Goal: Transaction & Acquisition: Obtain resource

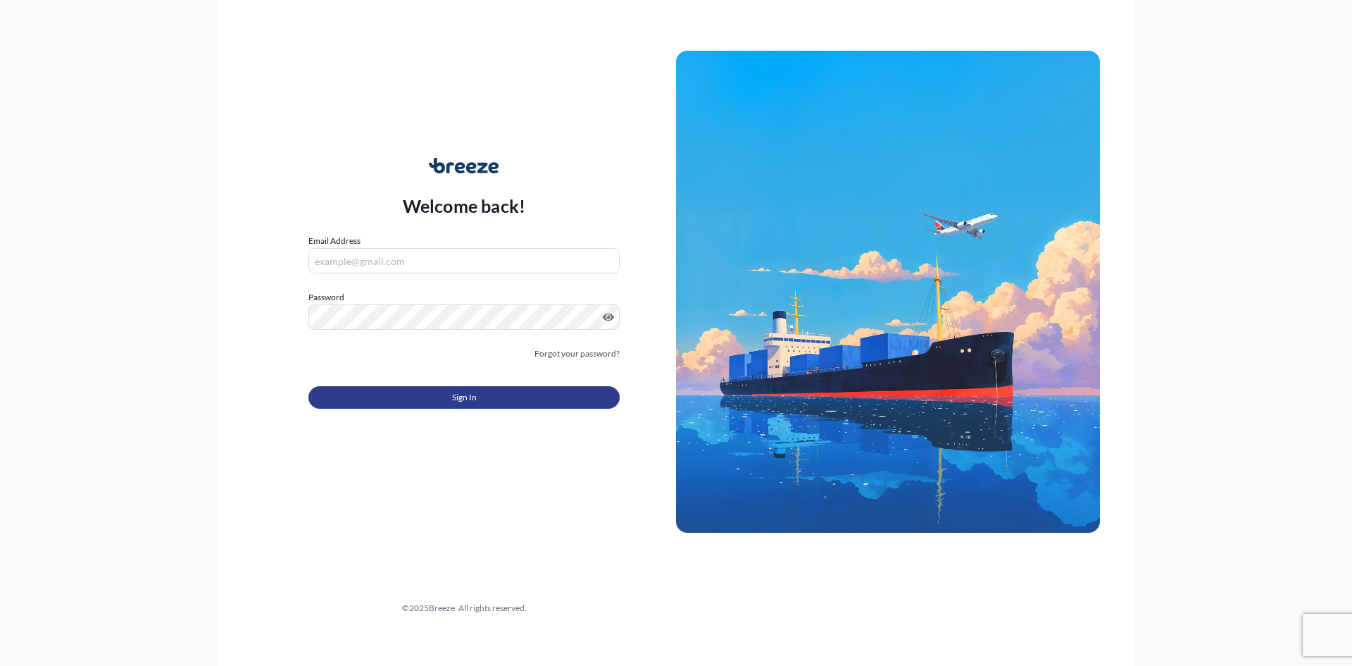
type input "[EMAIL_ADDRESS][DOMAIN_NAME]"
click at [484, 393] on button "Sign In" at bounding box center [464, 397] width 311 height 23
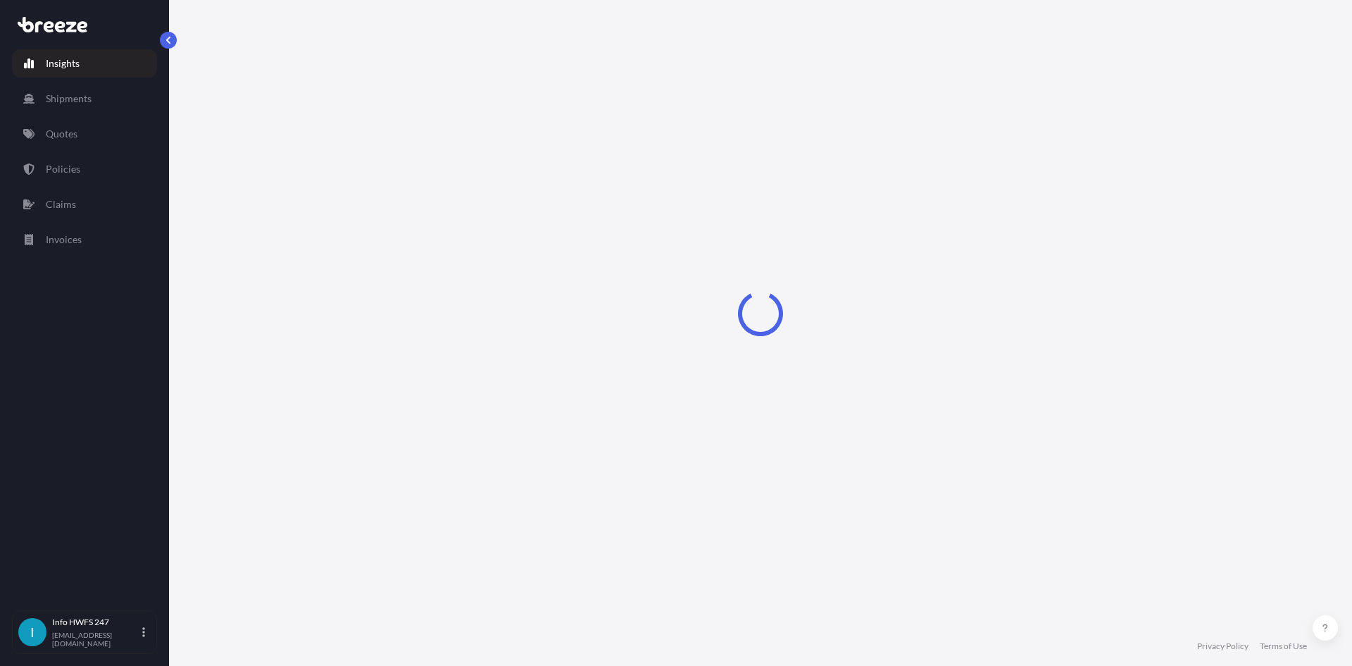
select select "2025"
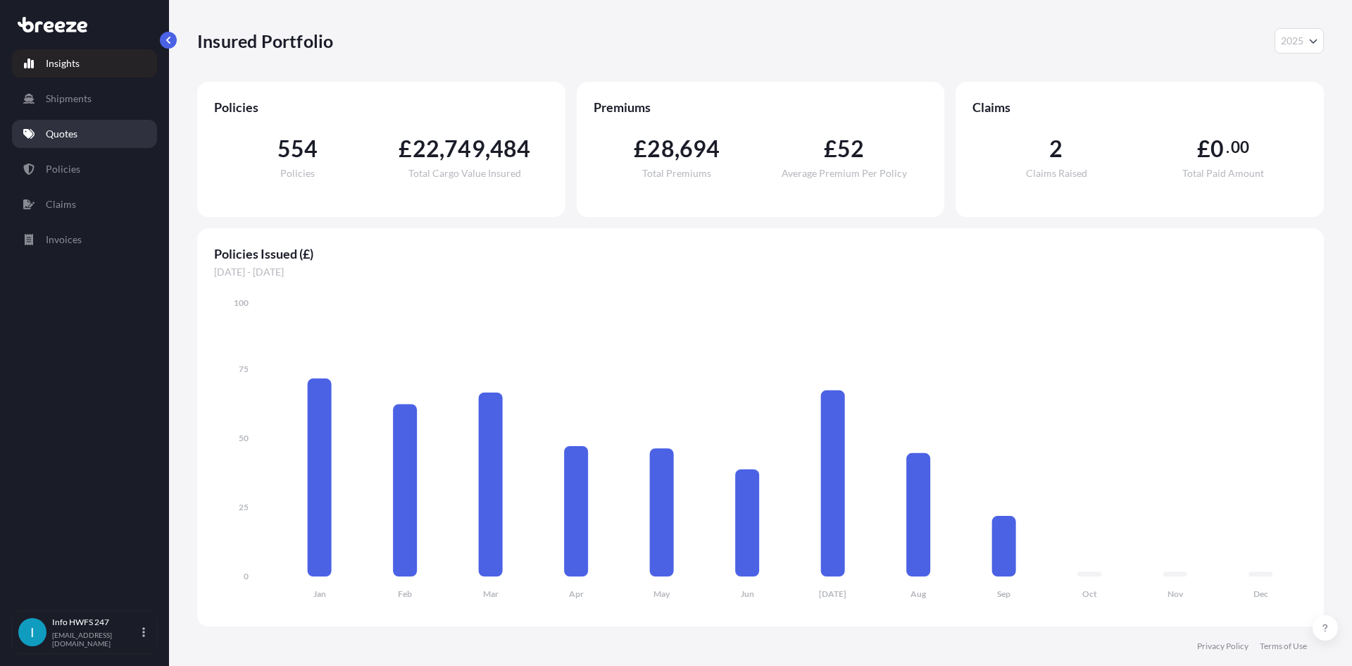
click at [97, 133] on link "Quotes" at bounding box center [84, 134] width 145 height 28
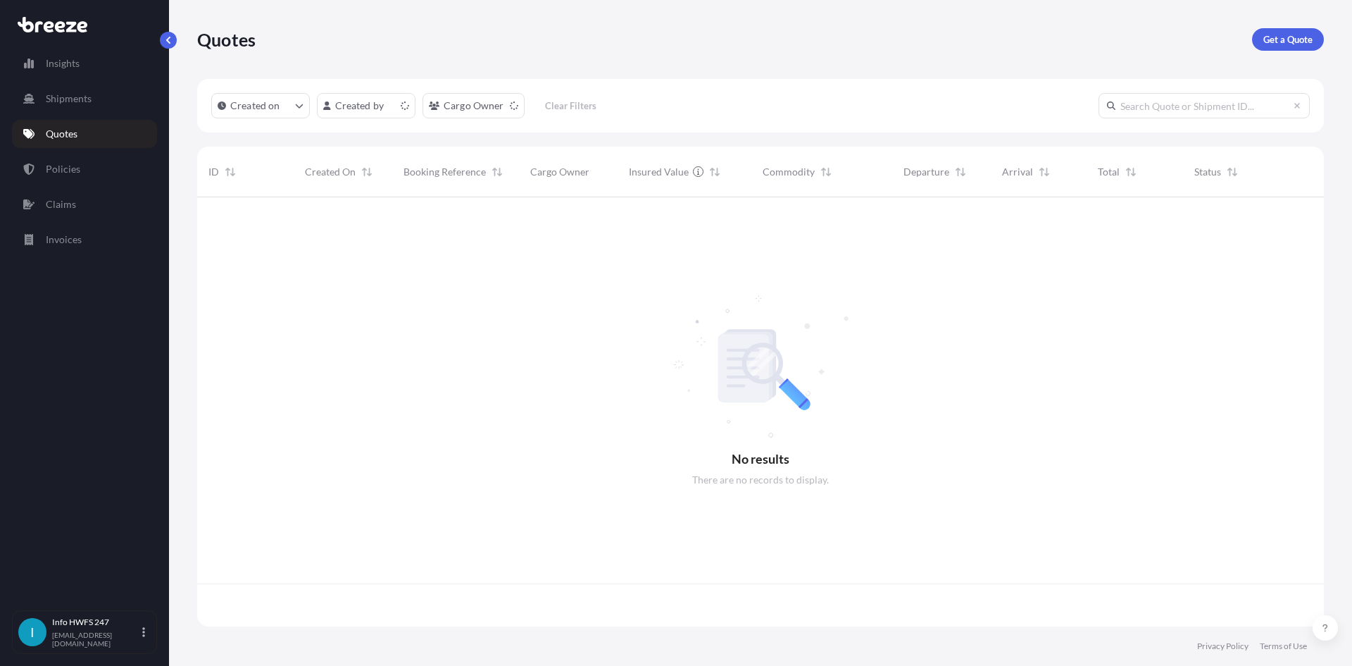
scroll to position [426, 1116]
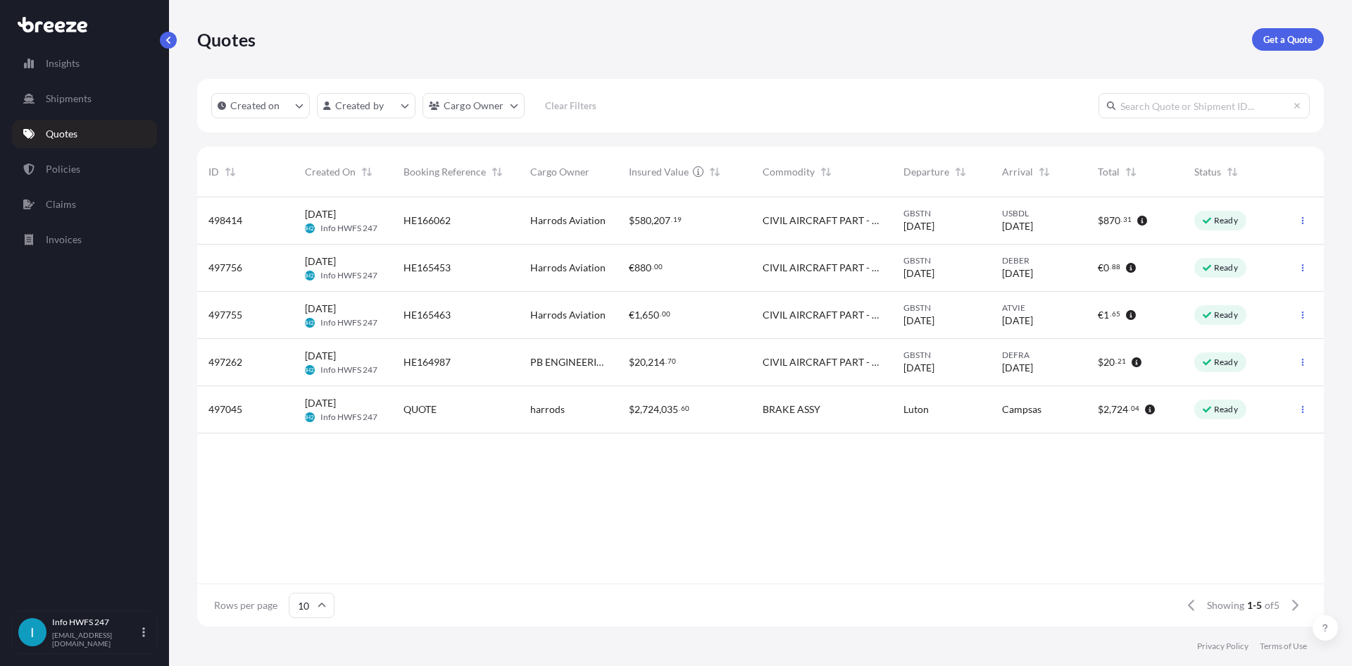
click at [1161, 101] on input "text" at bounding box center [1204, 105] width 211 height 25
type input "h"
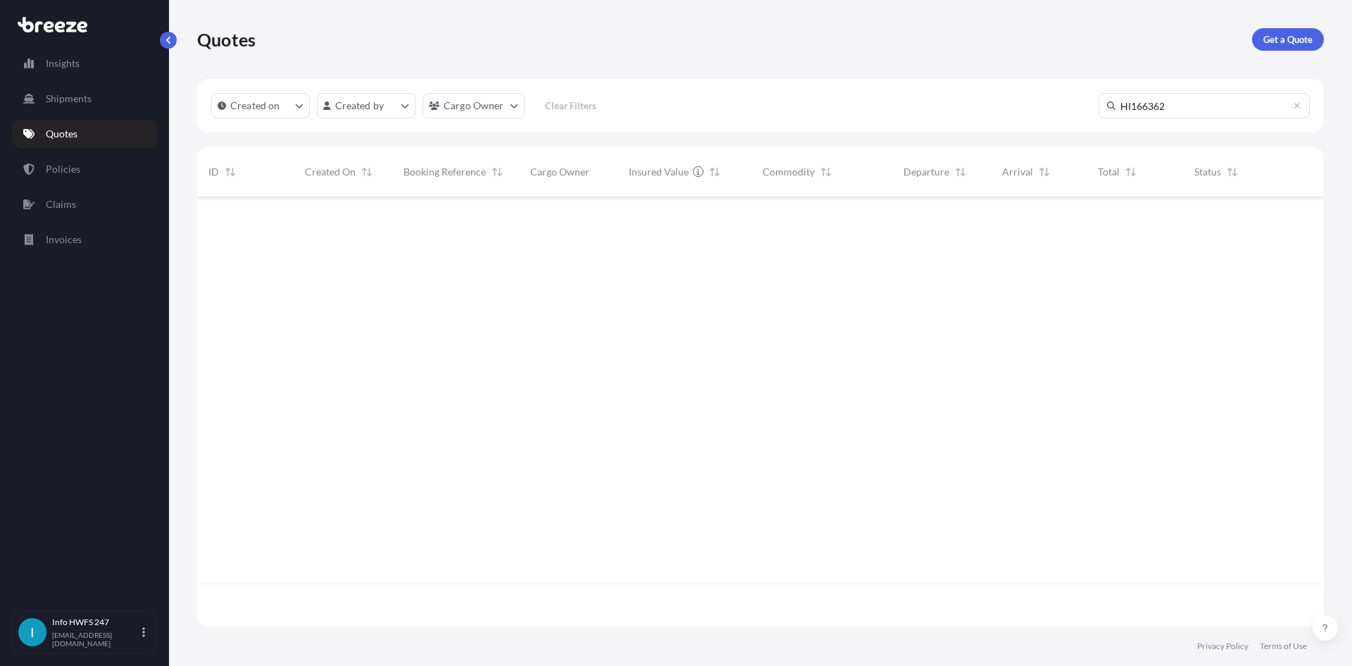
scroll to position [469, 1116]
type input "HI166362"
click at [1290, 34] on p "Get a Quote" at bounding box center [1288, 39] width 49 height 14
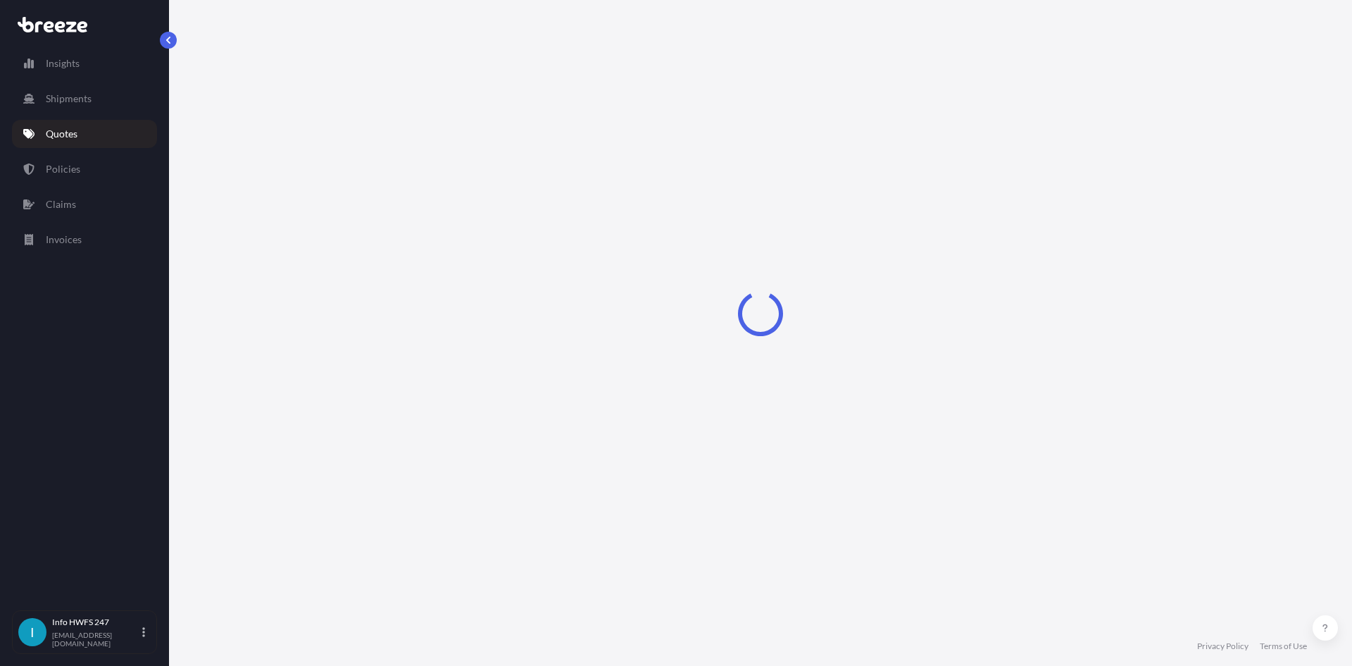
select select "Air"
select select "1"
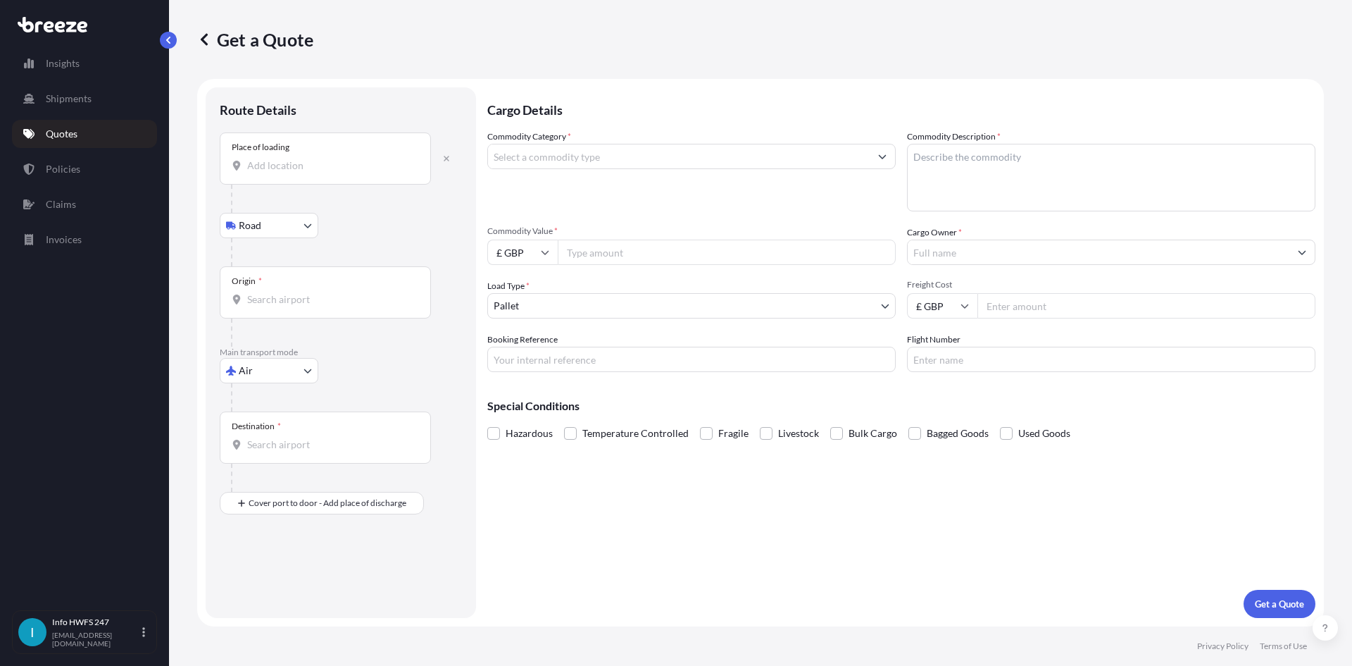
click at [322, 165] on input "Place of loading" at bounding box center [330, 165] width 166 height 14
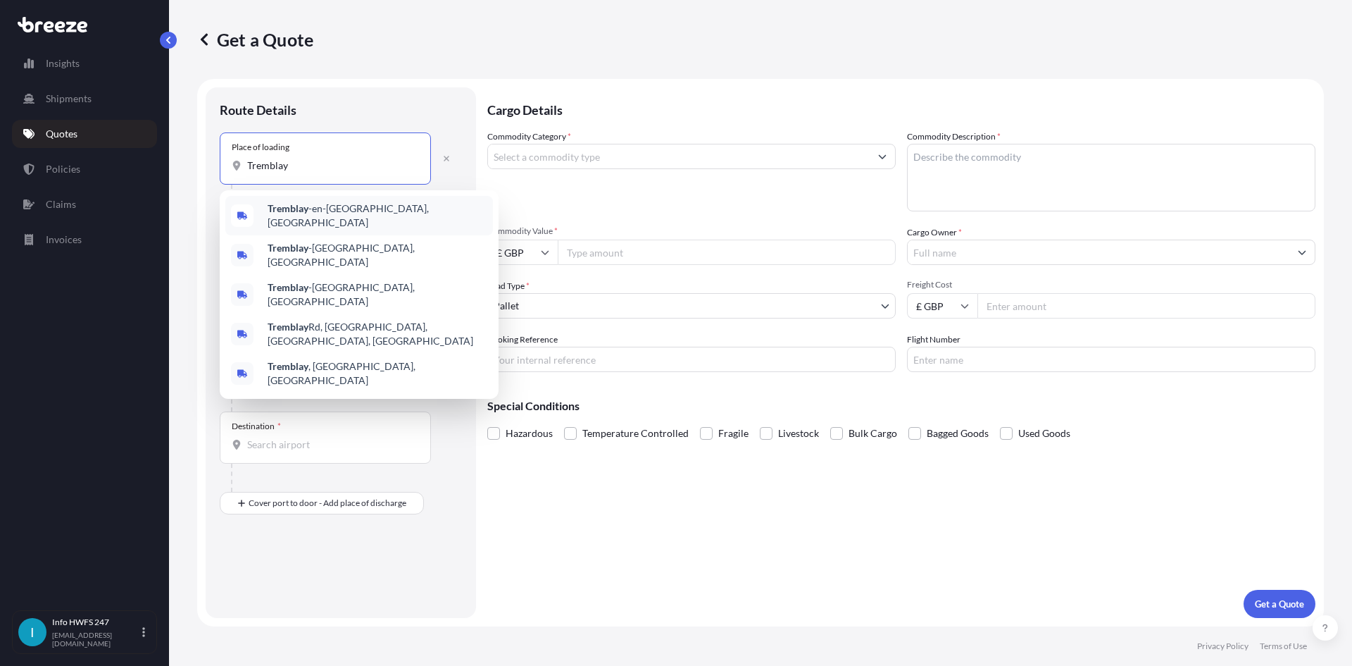
click at [335, 208] on span "[PERSON_NAME] -en-[GEOGRAPHIC_DATA], [GEOGRAPHIC_DATA]" at bounding box center [378, 215] width 220 height 28
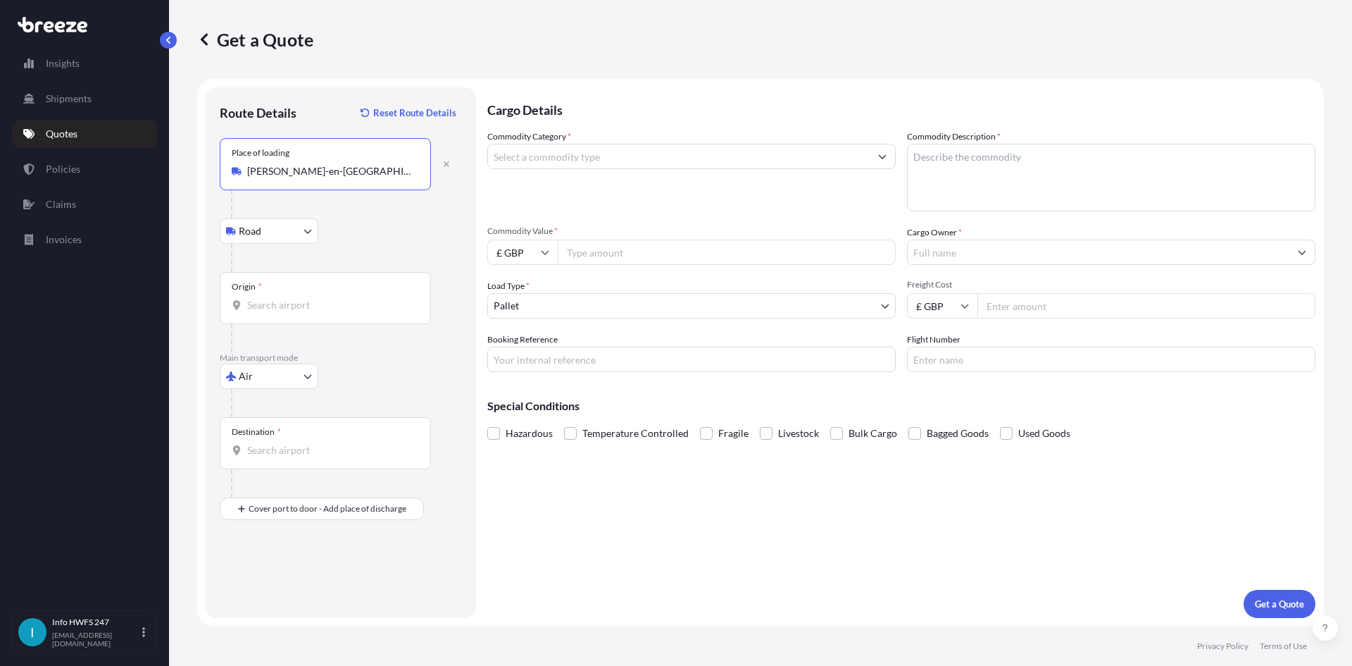
type input "[PERSON_NAME]-en-[GEOGRAPHIC_DATA], [GEOGRAPHIC_DATA]"
click at [297, 382] on body "5 options available. Insights Shipments Quotes Policies Claims Invoices I Info …" at bounding box center [676, 333] width 1352 height 666
click at [262, 471] on div "Road" at bounding box center [268, 463] width 87 height 25
select select "Road"
click at [297, 162] on div "Origin *" at bounding box center [325, 164] width 211 height 52
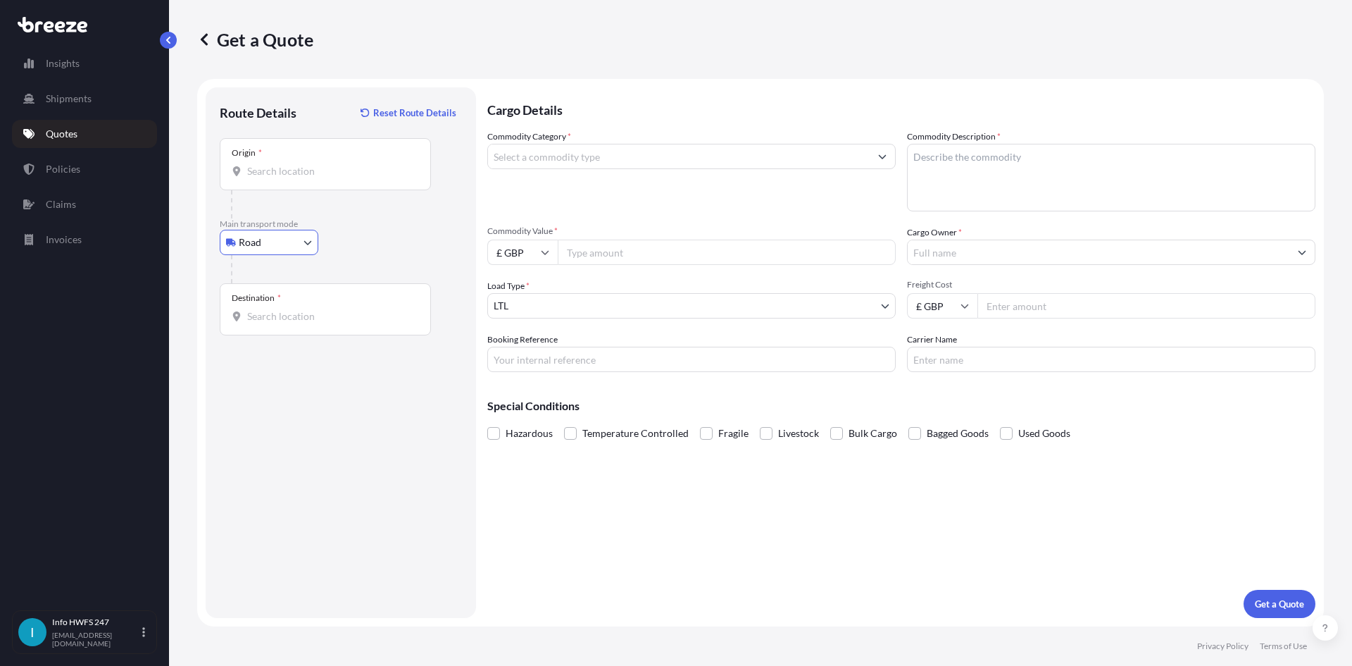
click at [297, 164] on input "Origin *" at bounding box center [330, 171] width 166 height 14
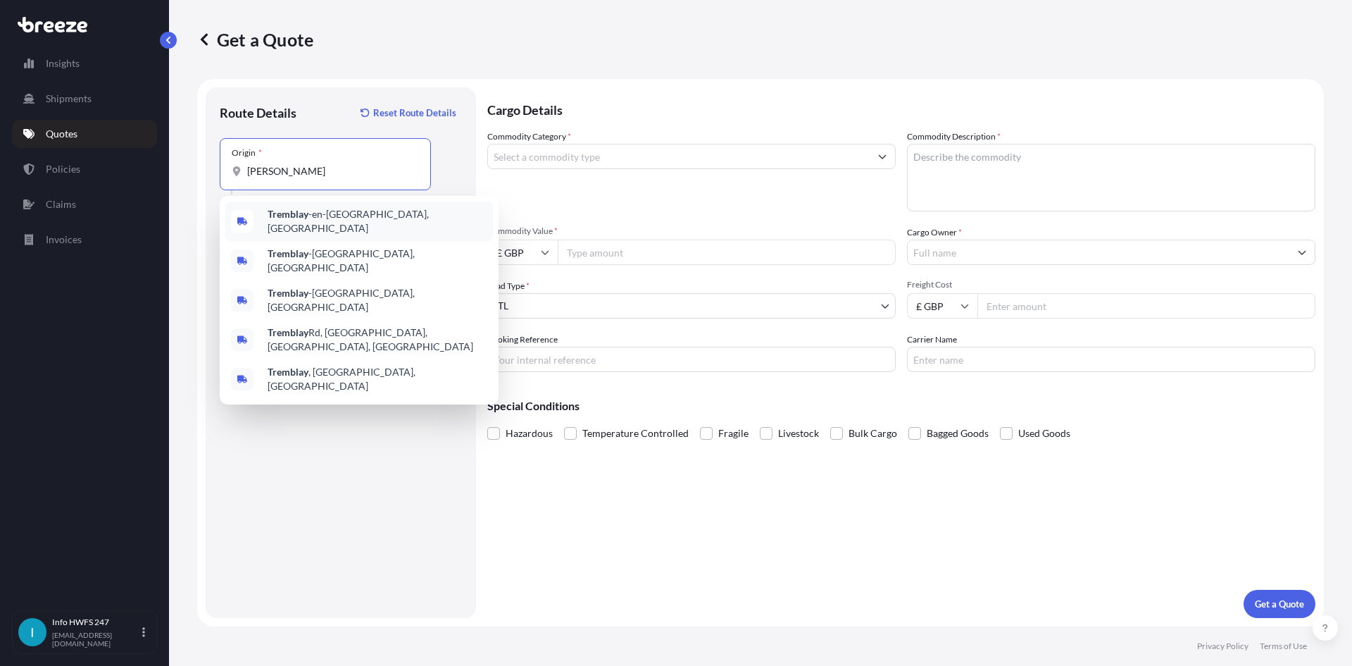
click at [322, 212] on span "[PERSON_NAME] -en-[GEOGRAPHIC_DATA], [GEOGRAPHIC_DATA]" at bounding box center [378, 221] width 220 height 28
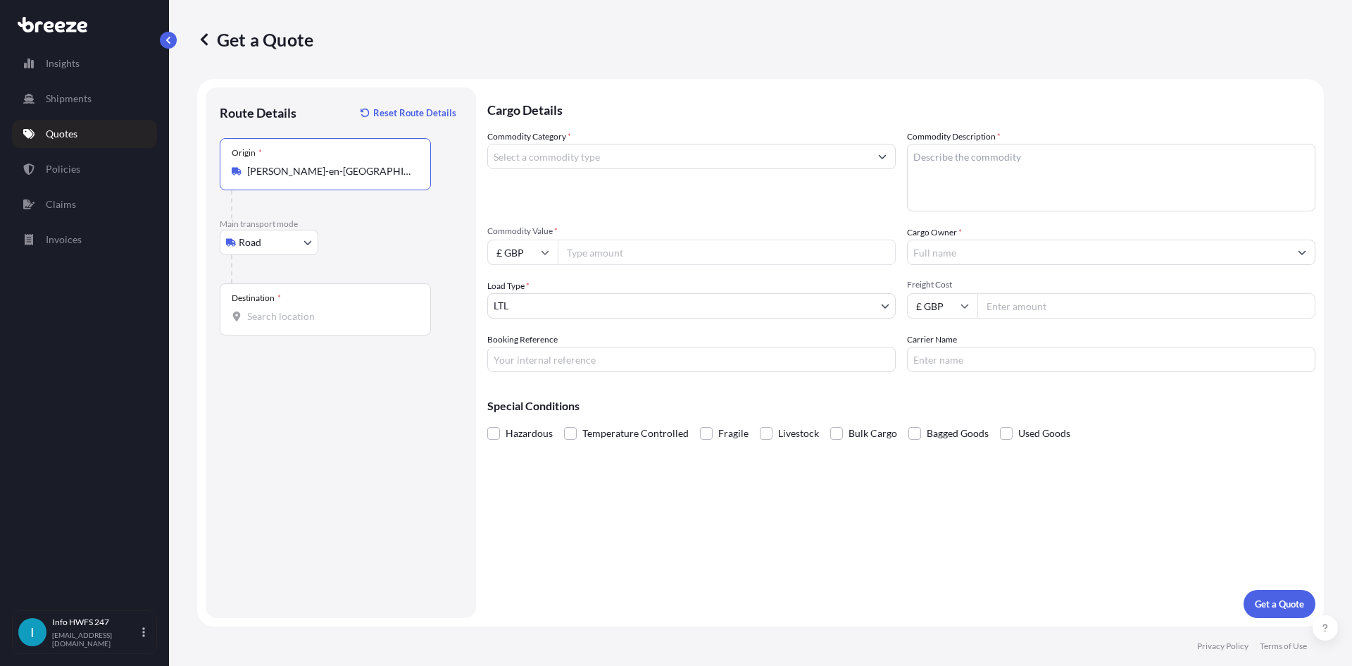
type input "[PERSON_NAME]-en-[GEOGRAPHIC_DATA], [GEOGRAPHIC_DATA]"
click at [327, 312] on input "Destination *" at bounding box center [330, 316] width 166 height 14
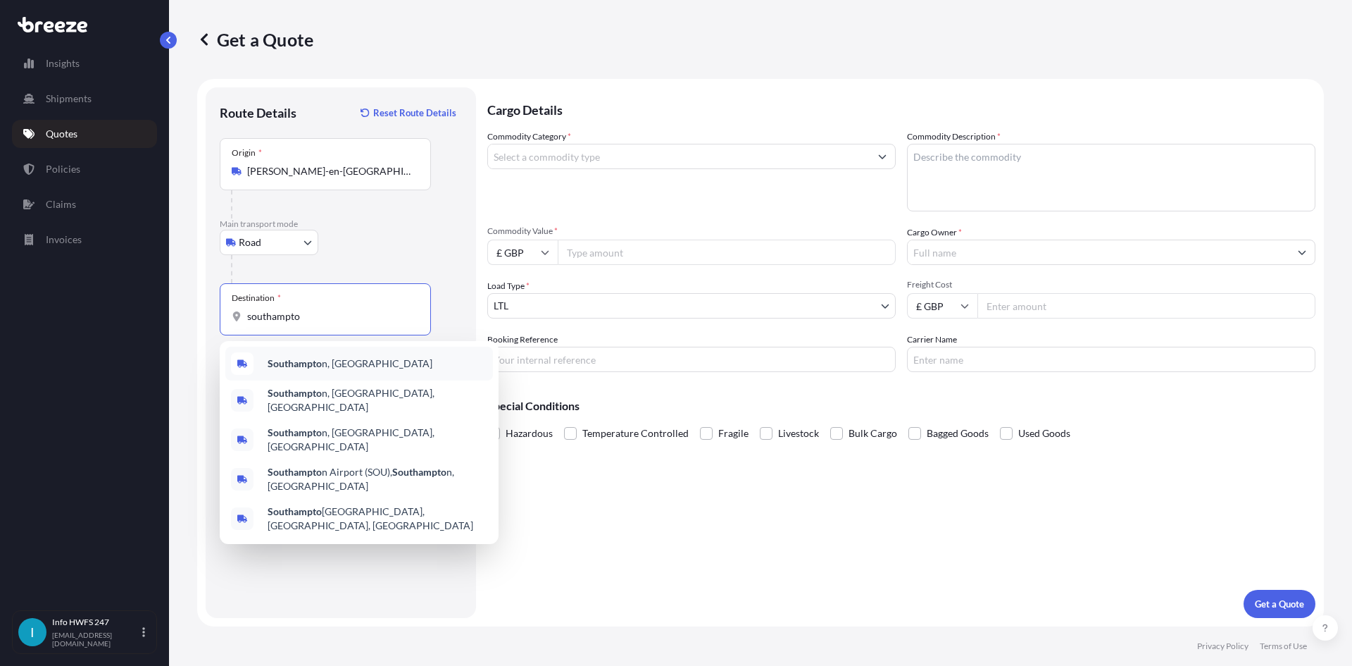
click at [327, 356] on span "Southampto n, [GEOGRAPHIC_DATA]" at bounding box center [350, 363] width 165 height 14
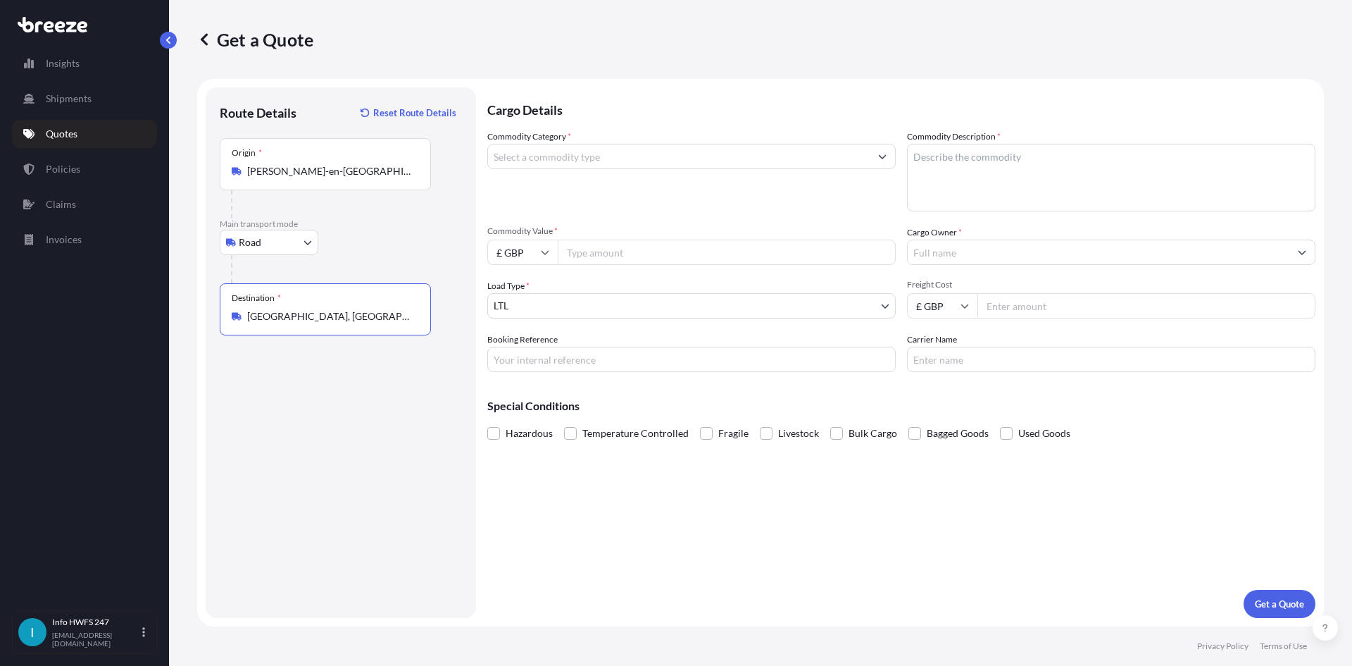
type input "[GEOGRAPHIC_DATA], [GEOGRAPHIC_DATA]"
click at [598, 151] on input "Commodity Category *" at bounding box center [679, 156] width 382 height 25
click at [878, 151] on button "Show suggestions" at bounding box center [882, 156] width 25 height 25
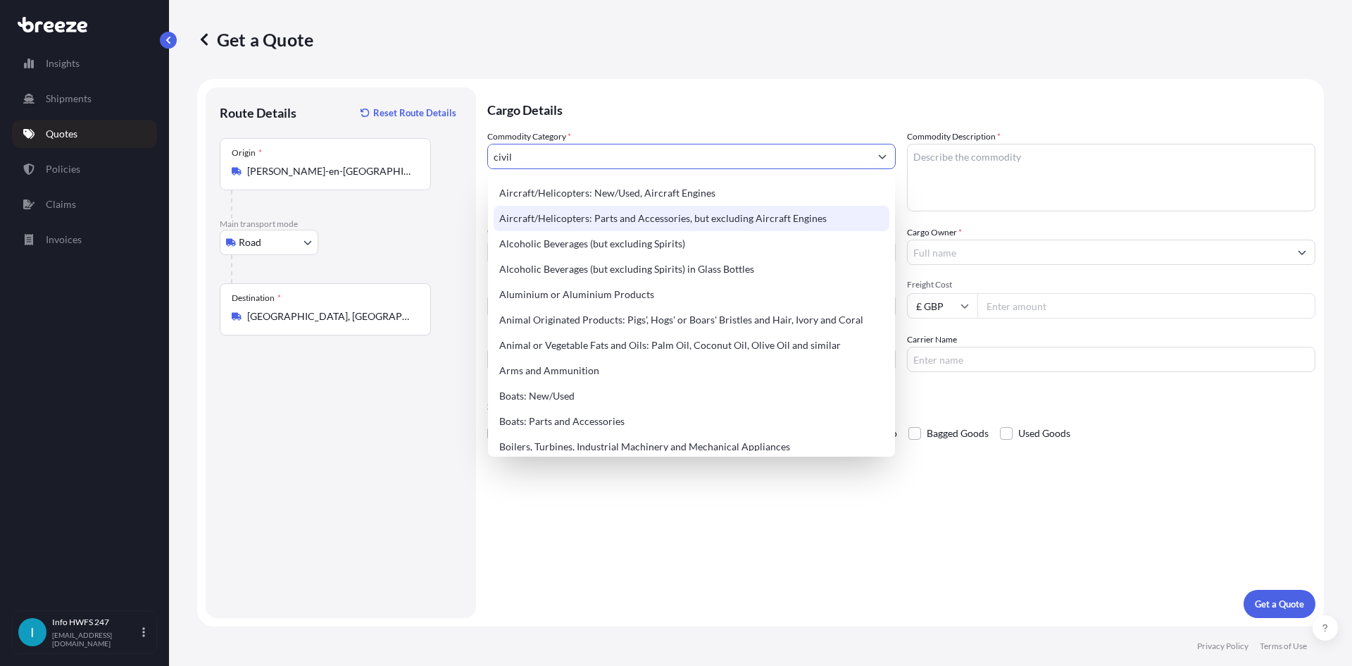
click at [616, 216] on div "Aircraft/Helicopters: Parts and Accessories, but excluding Aircraft Engines" at bounding box center [692, 218] width 396 height 25
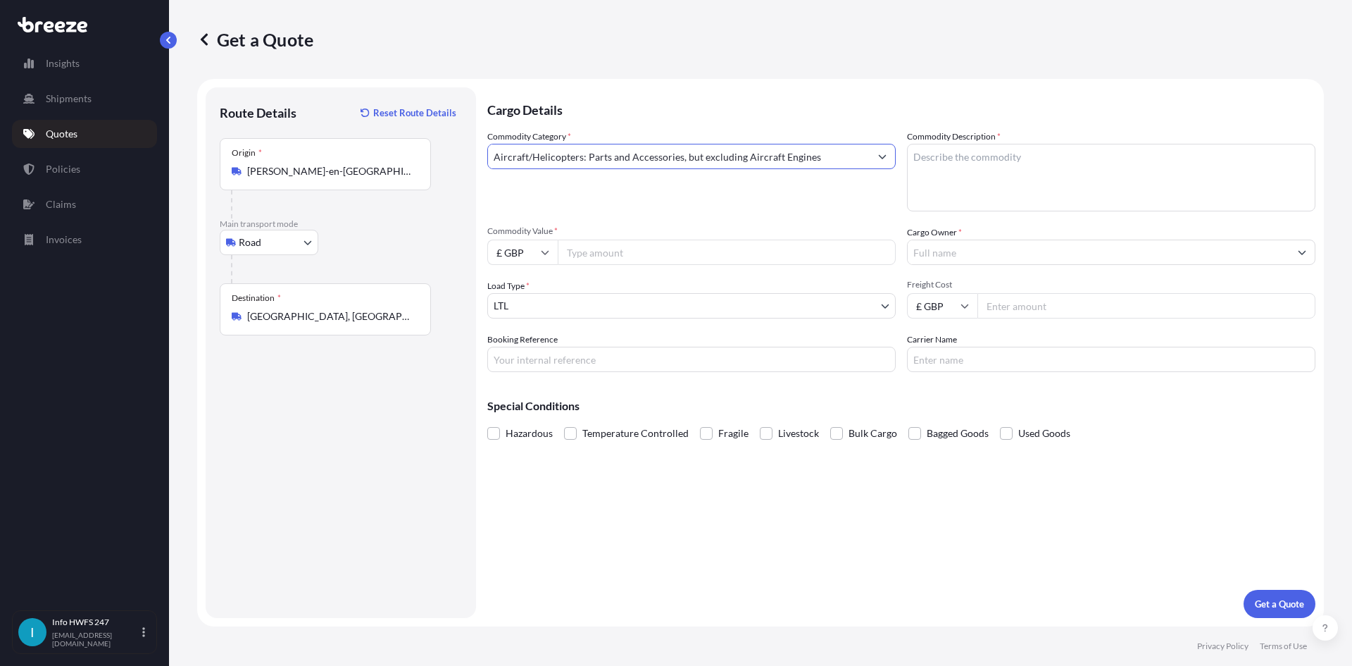
type input "Aircraft/Helicopters: Parts and Accessories, but excluding Aircraft Engines"
click at [545, 251] on icon at bounding box center [545, 252] width 8 height 8
click at [523, 347] on div "$ USD" at bounding box center [522, 350] width 59 height 27
type input "$ USD"
click at [614, 254] on input "Commodity Value *" at bounding box center [727, 251] width 338 height 25
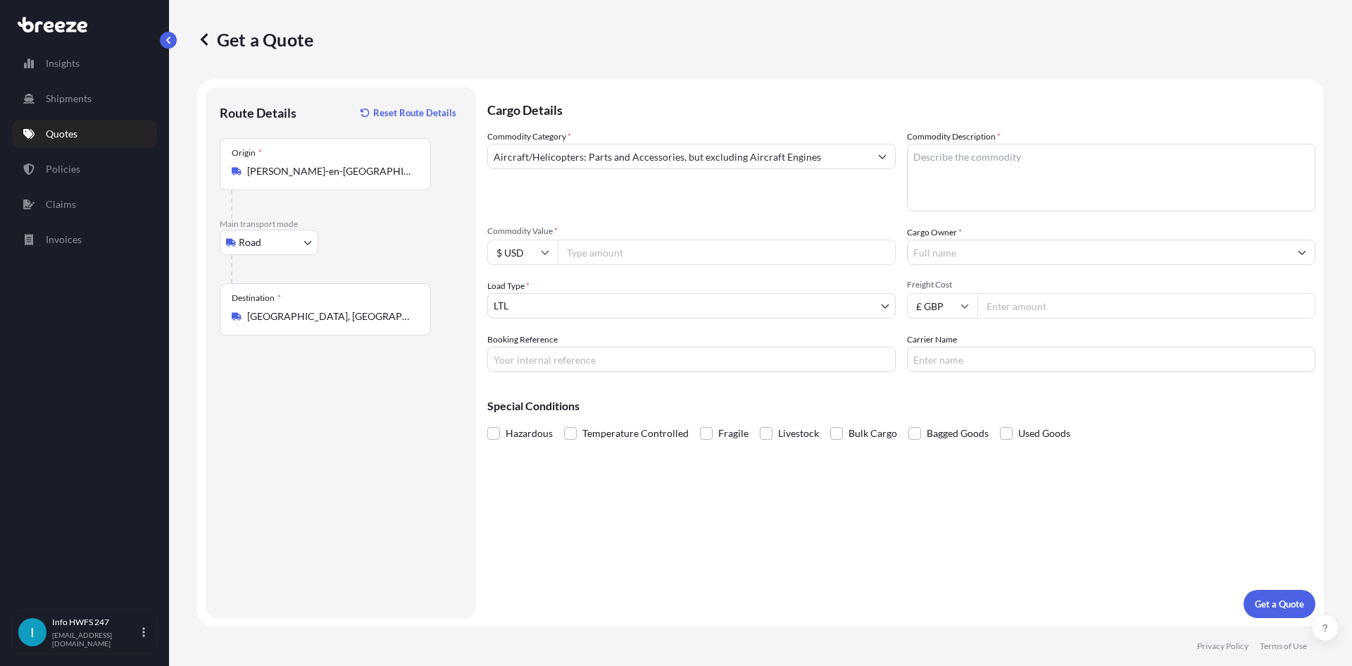
paste input "24154.08"
type input "24154.08"
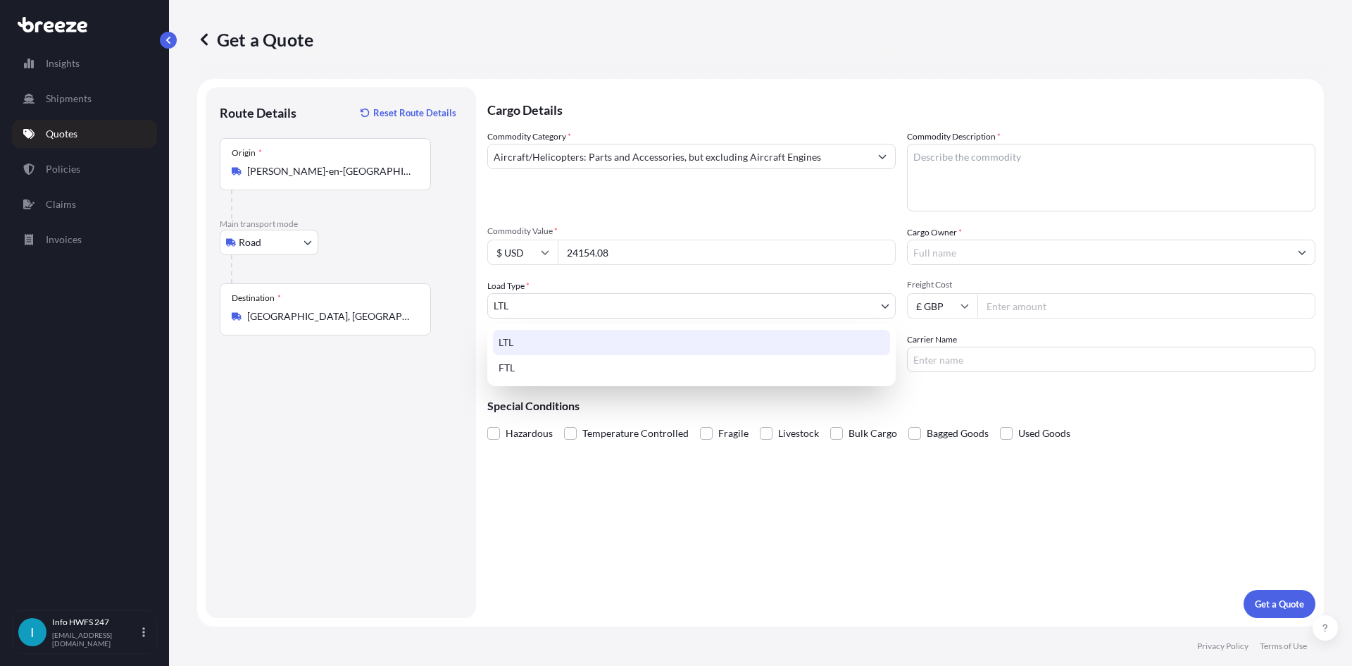
click at [610, 299] on body "Insights Shipments Quotes Policies Claims Invoices I Info HWFS 247 [EMAIL_ADDRE…" at bounding box center [676, 333] width 1352 height 666
click at [618, 307] on body "Insights Shipments Quotes Policies Claims Invoices I Info HWFS 247 [EMAIL_ADDRE…" at bounding box center [676, 333] width 1352 height 666
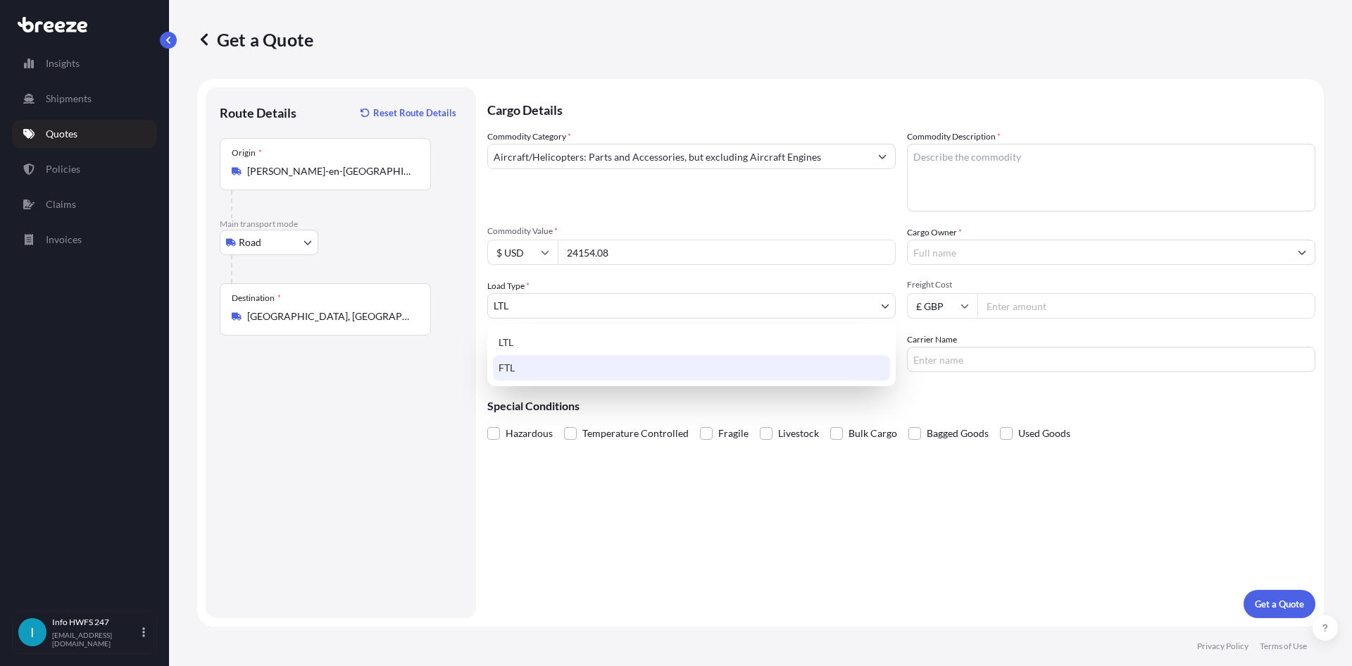
click at [542, 374] on div "FTL" at bounding box center [691, 367] width 397 height 25
select select "2"
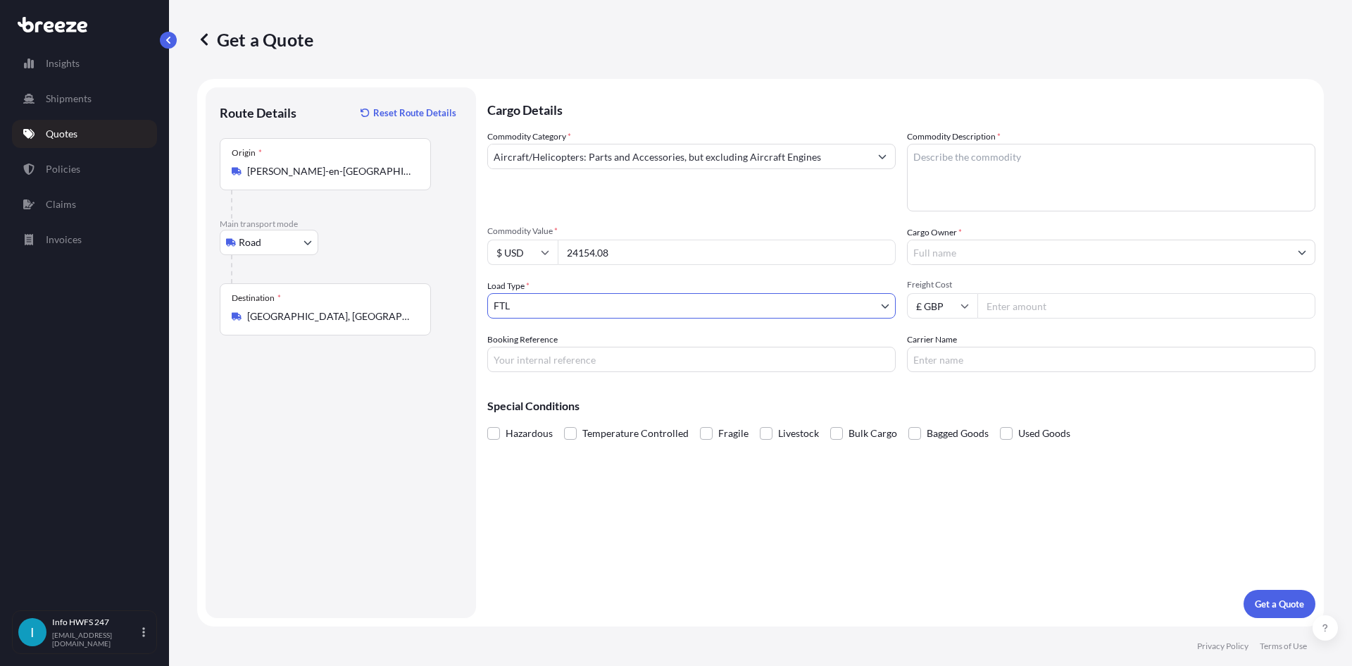
click at [549, 359] on input "Booking Reference" at bounding box center [691, 359] width 409 height 25
type input "HI166362"
click at [1084, 182] on textarea "Commodity Description *" at bounding box center [1111, 178] width 409 height 68
type textarea "CIVIL AIRCRAFT PARTS - VARIOUS"
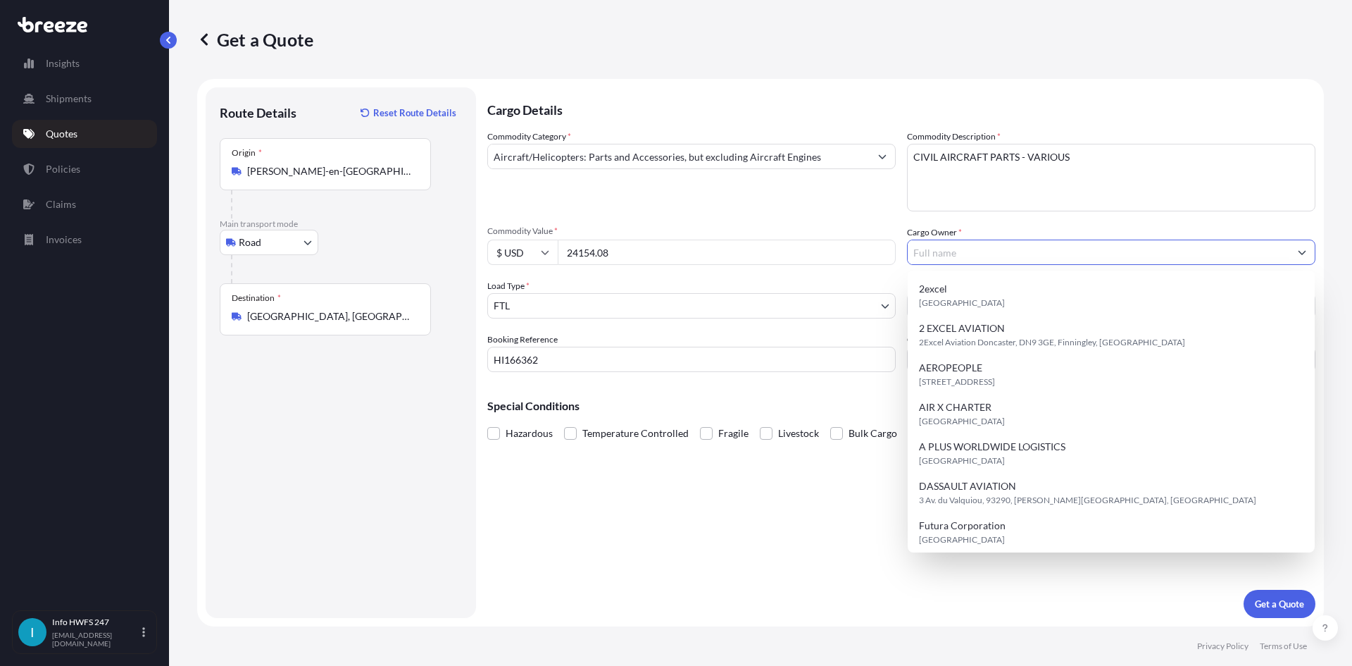
click at [966, 244] on input "Cargo Owner *" at bounding box center [1099, 251] width 382 height 25
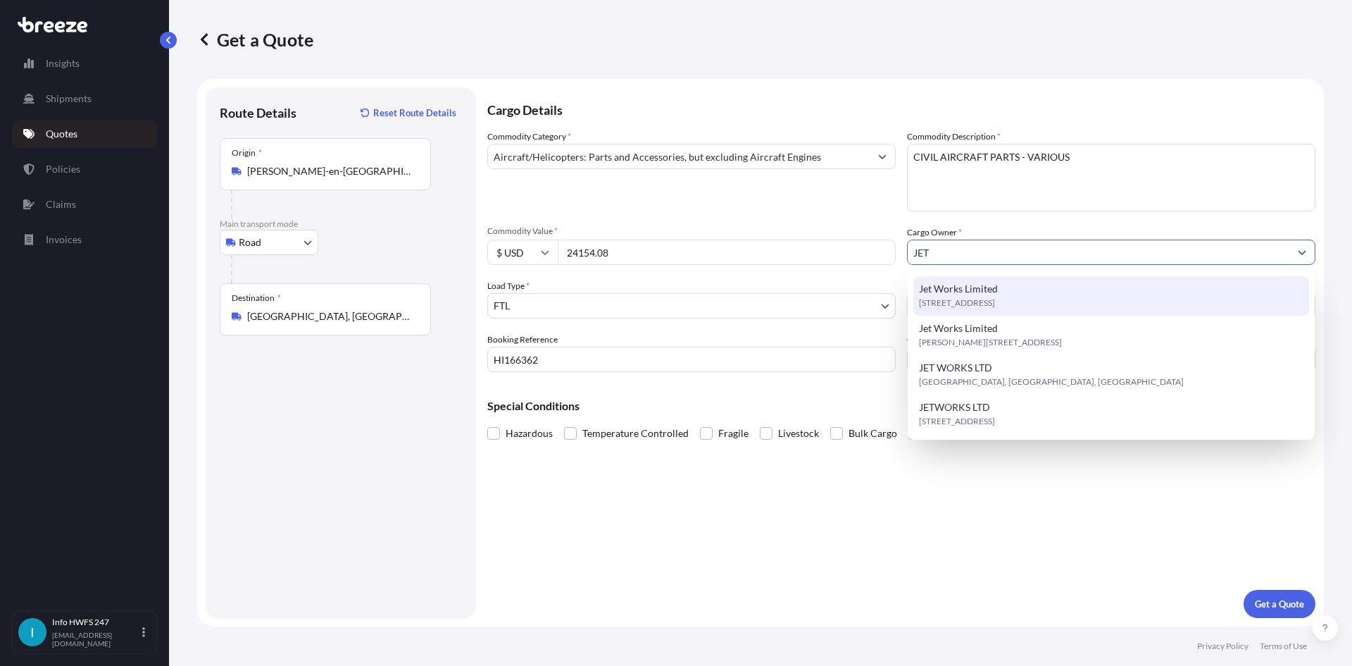
click at [1002, 282] on div "Jet Works Limited [STREET_ADDRESS]" at bounding box center [1112, 295] width 396 height 39
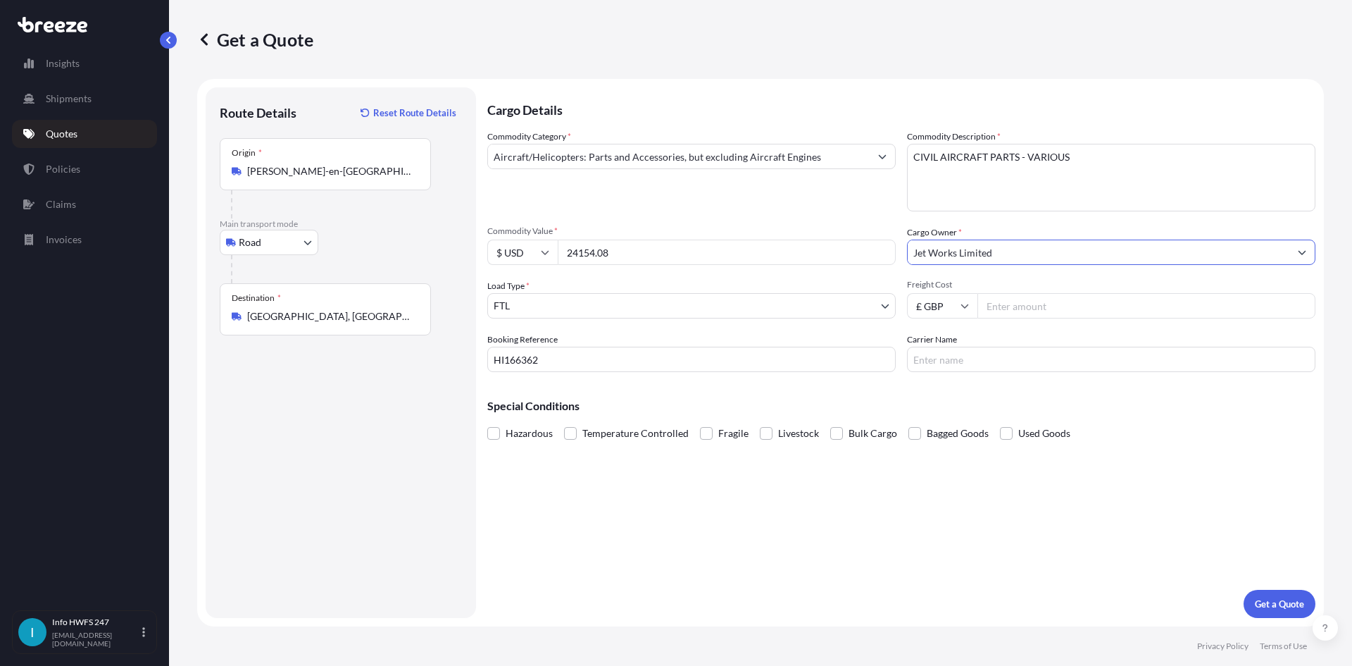
type input "Jet Works Limited"
click at [1035, 304] on input "Freight Cost" at bounding box center [1147, 305] width 338 height 25
click at [1060, 394] on div "Special Conditions Hazardous Temperature Controlled Fragile Livestock Bulk Carg…" at bounding box center [901, 413] width 828 height 61
click at [1286, 604] on p "Get a Quote" at bounding box center [1279, 604] width 49 height 14
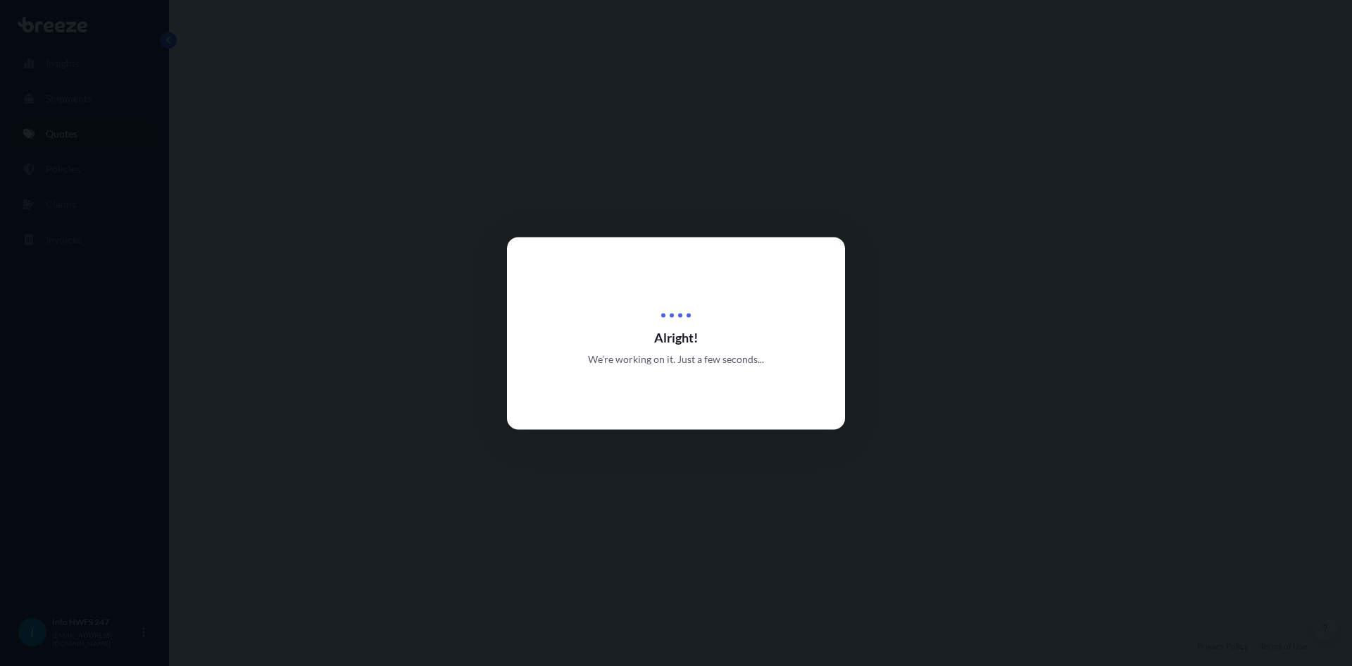
select select "Road"
select select "2"
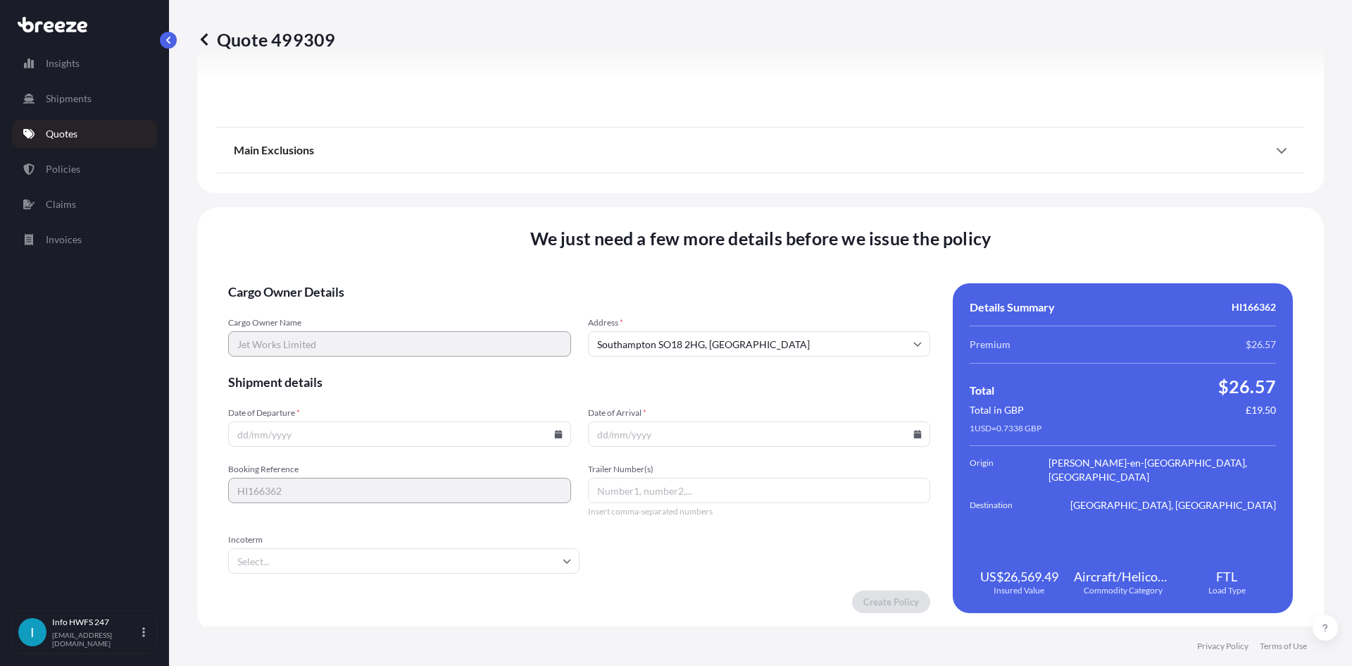
scroll to position [1556, 0]
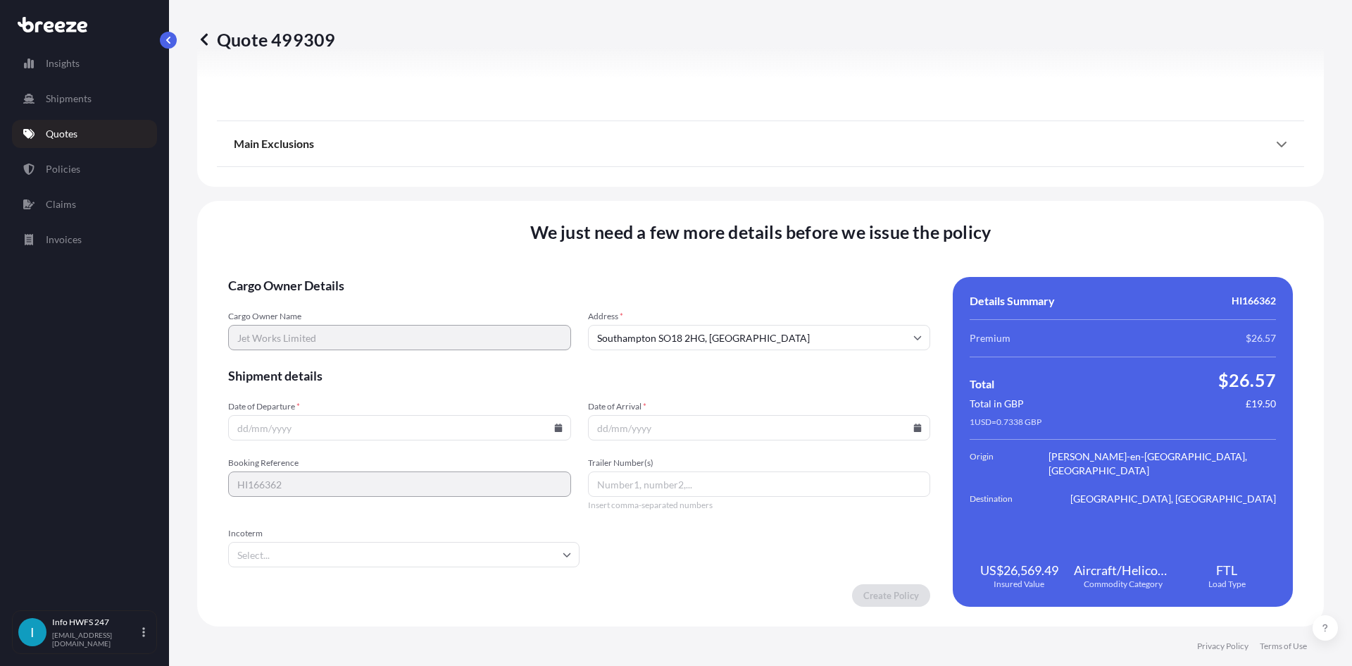
click at [399, 437] on input "Date of Departure *" at bounding box center [399, 427] width 343 height 25
click at [554, 428] on icon at bounding box center [558, 427] width 8 height 8
click at [500, 273] on button "14" at bounding box center [496, 275] width 23 height 23
type input "[DATE]"
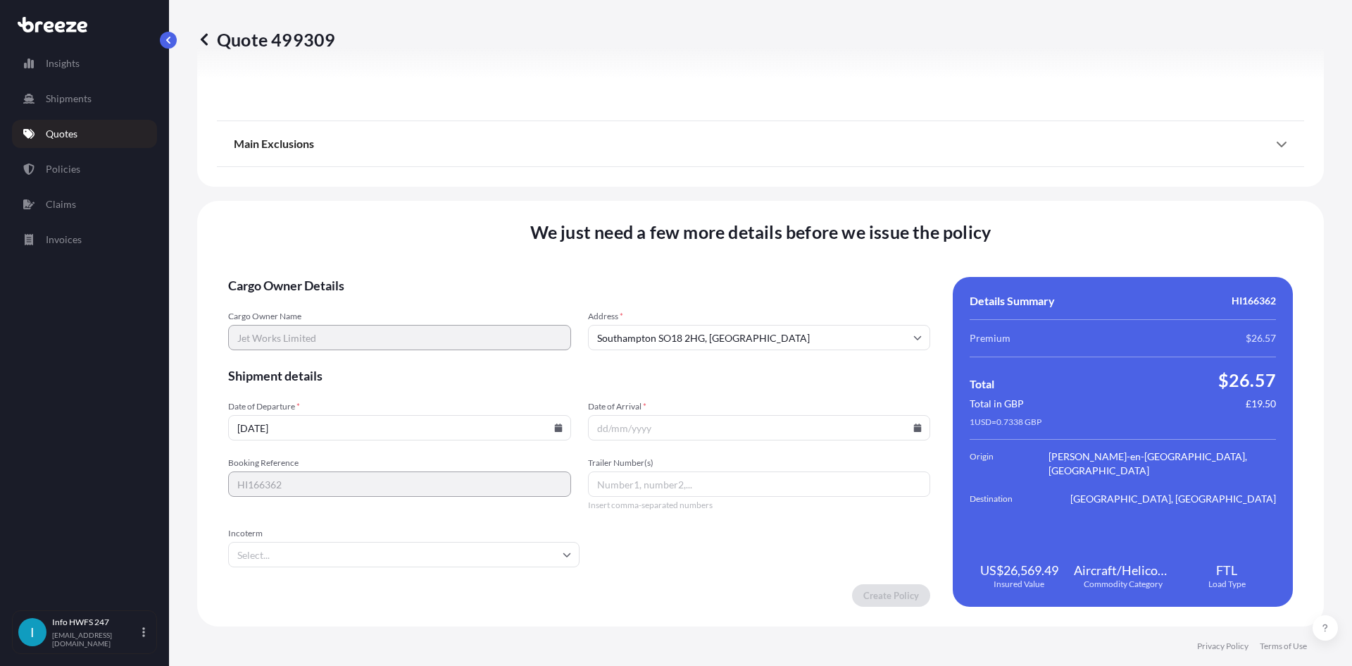
click at [654, 426] on input "Date of Arrival *" at bounding box center [759, 427] width 343 height 25
click at [914, 425] on icon at bounding box center [918, 427] width 8 height 8
click at [661, 301] on button "15" at bounding box center [656, 302] width 23 height 23
type input "[DATE]"
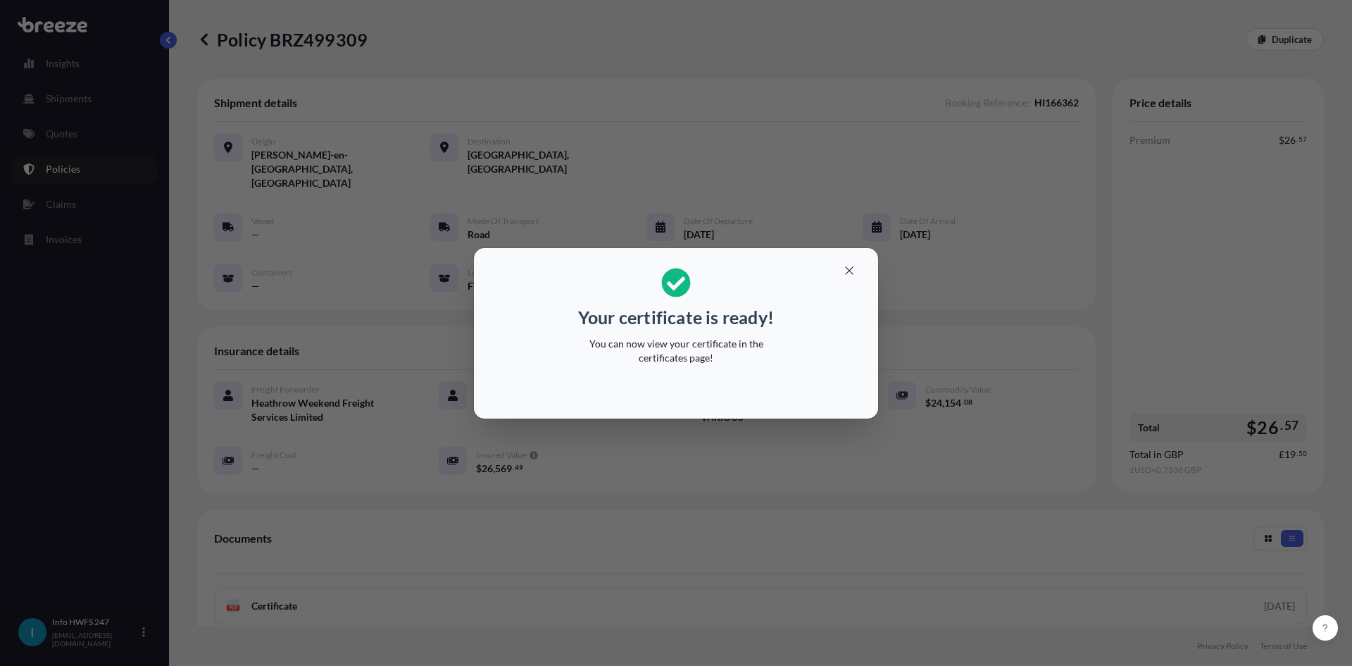
click at [816, 523] on div "Your certificate is ready! You can now view your certificate in the certificate…" at bounding box center [676, 333] width 1352 height 666
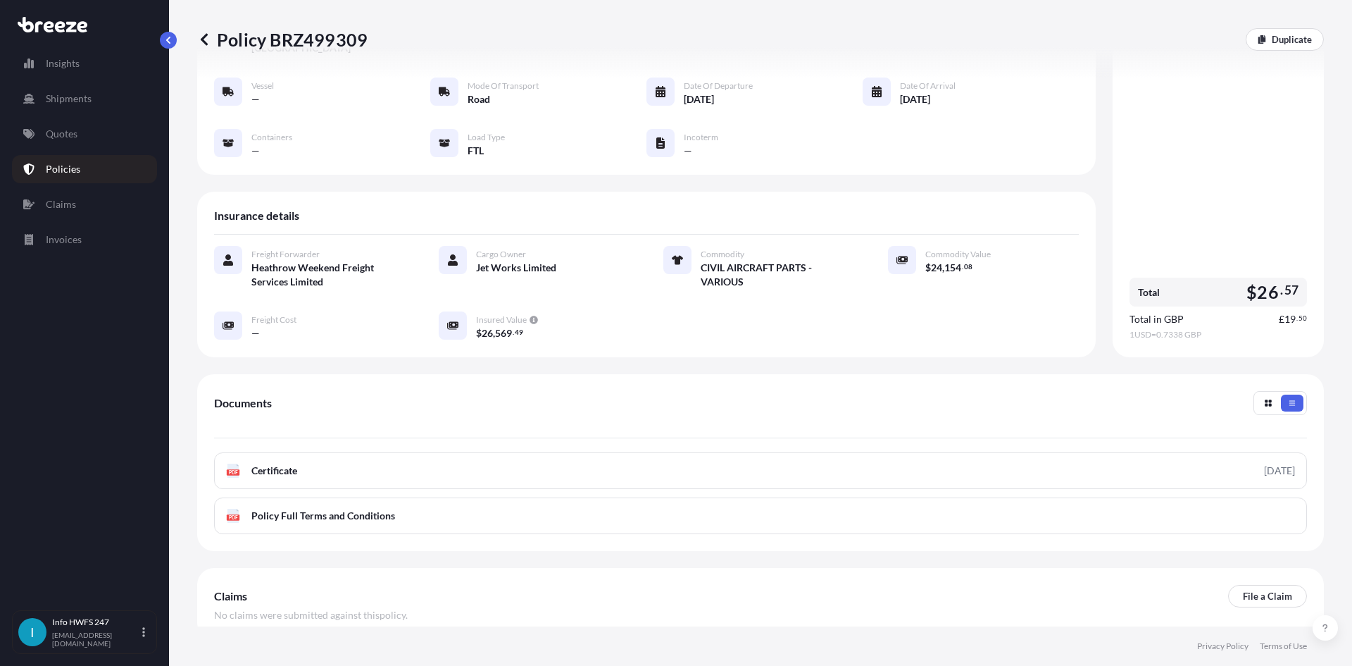
scroll to position [141, 0]
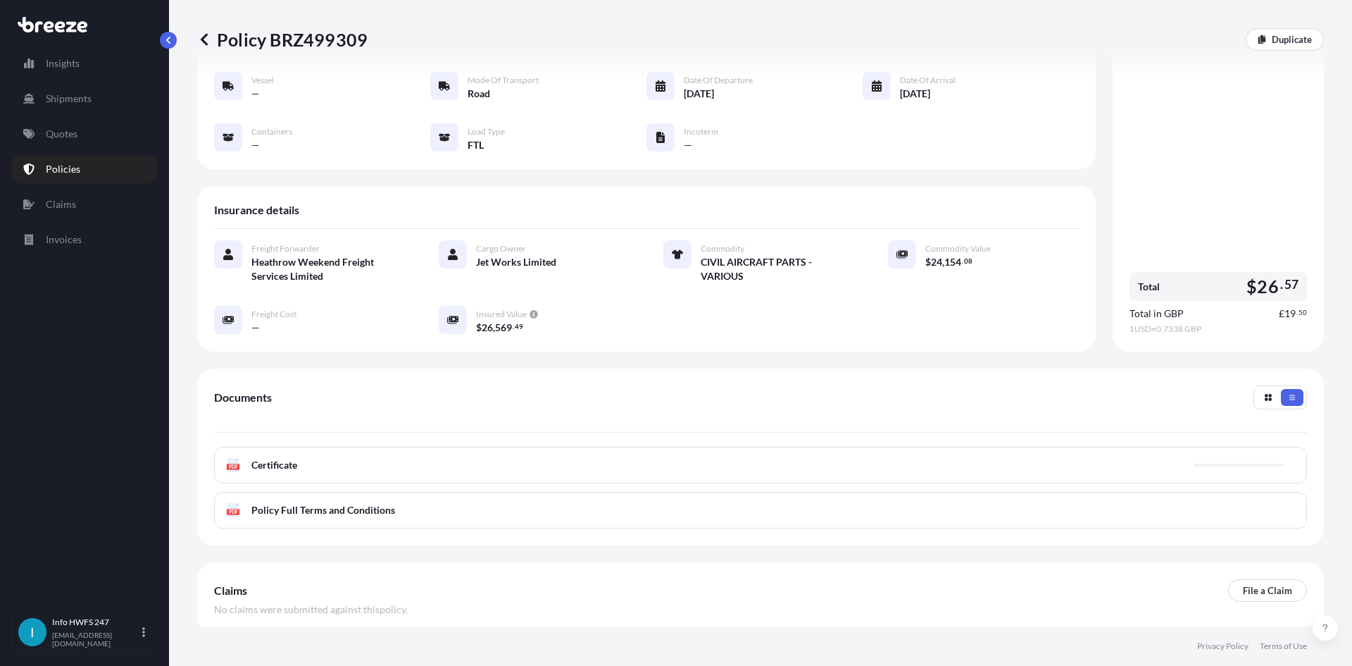
click at [361, 447] on div "PDF Certificate" at bounding box center [760, 465] width 1093 height 37
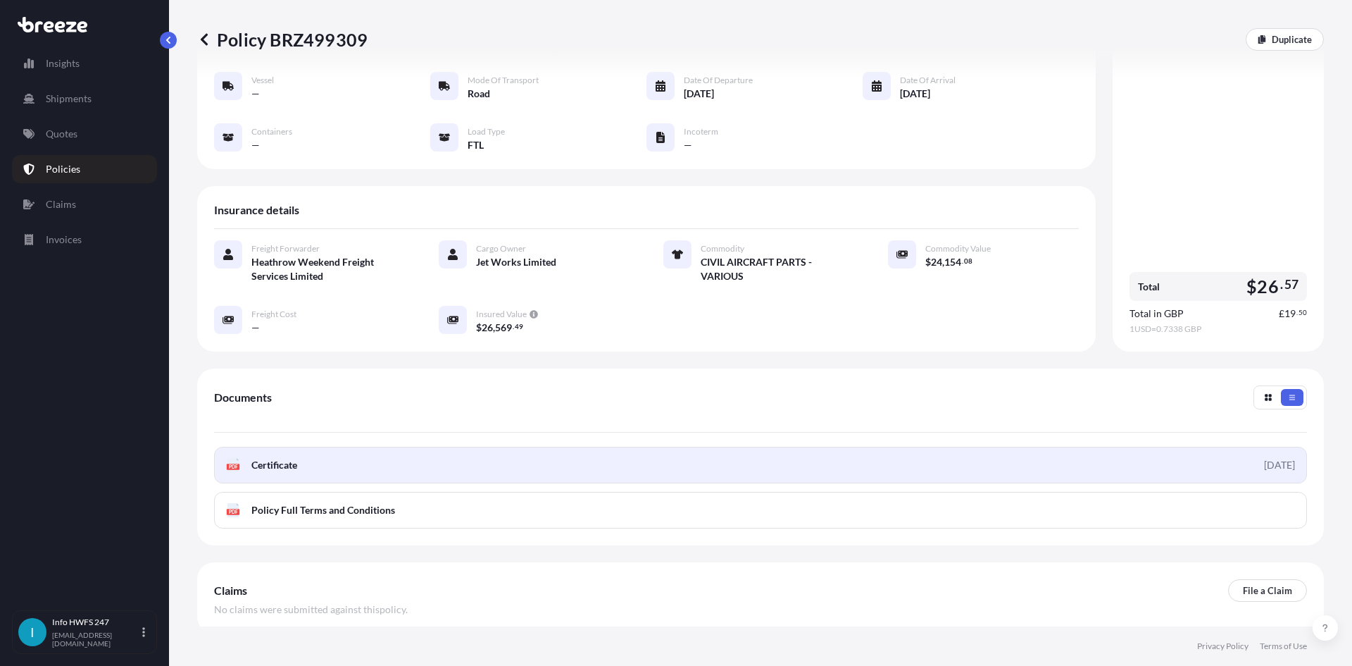
click at [1080, 447] on link "PDF Certificate [DATE]" at bounding box center [760, 465] width 1093 height 37
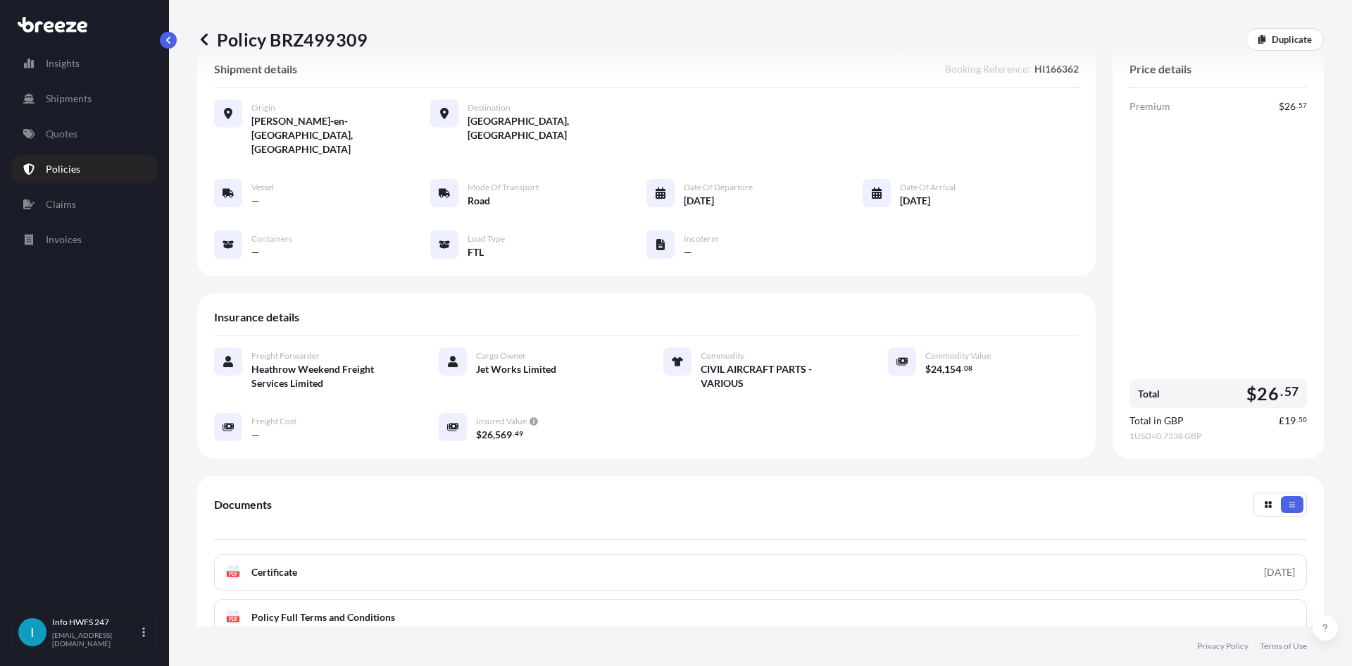
scroll to position [0, 0]
